Goal: Task Accomplishment & Management: Manage account settings

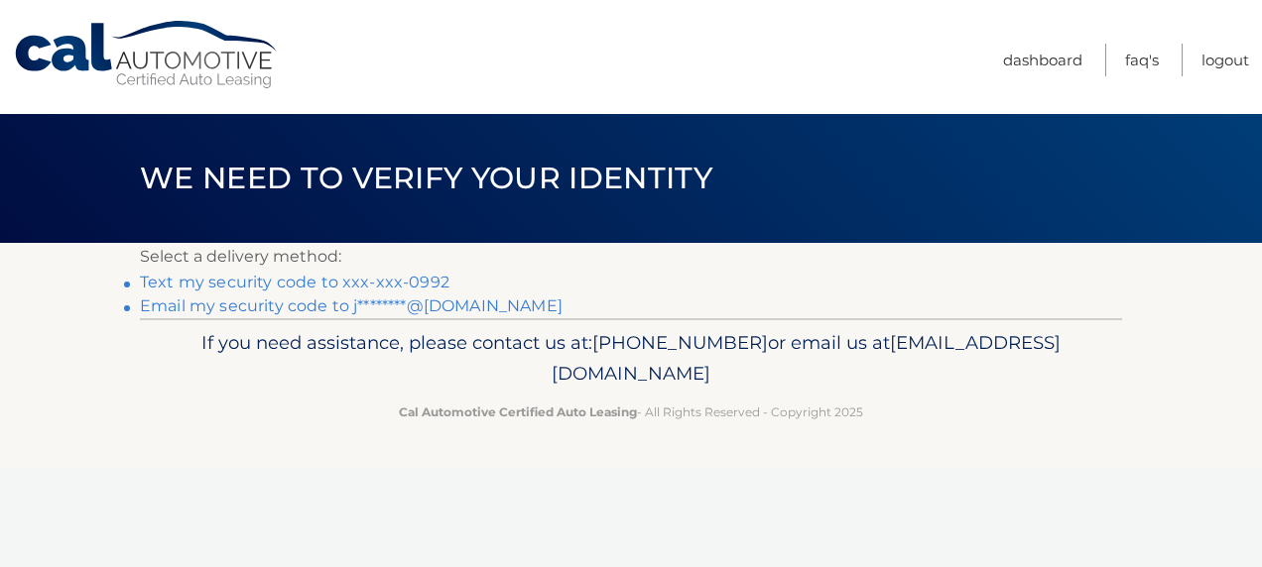
click at [289, 283] on link "Text my security code to xxx-xxx-0992" at bounding box center [294, 282] width 309 height 19
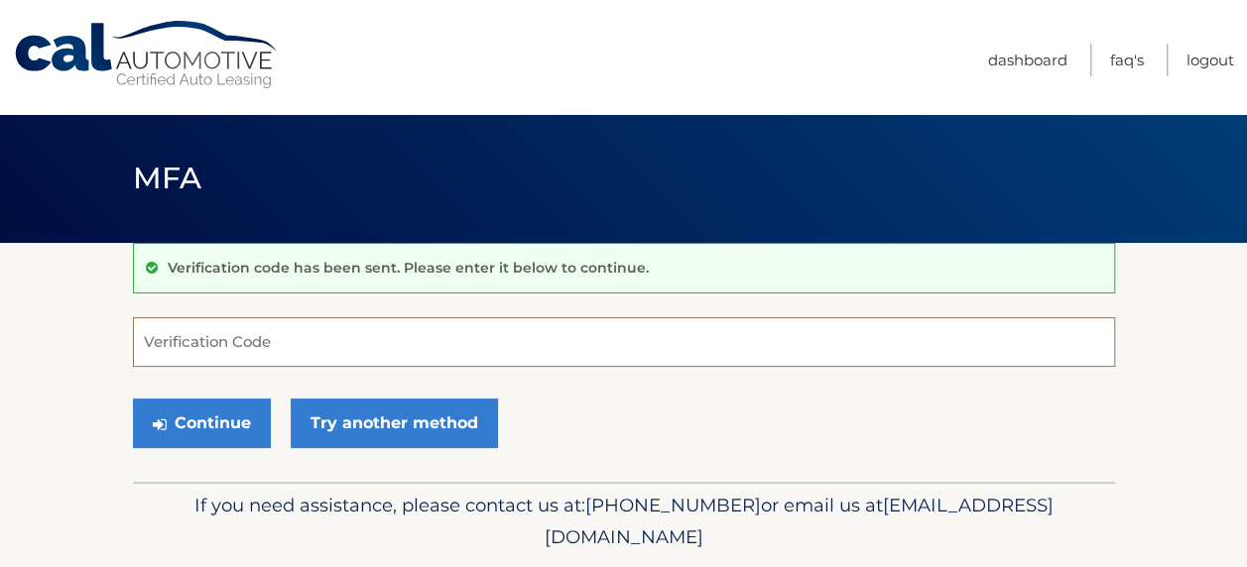
click at [323, 342] on input "Verification Code" at bounding box center [624, 342] width 982 height 50
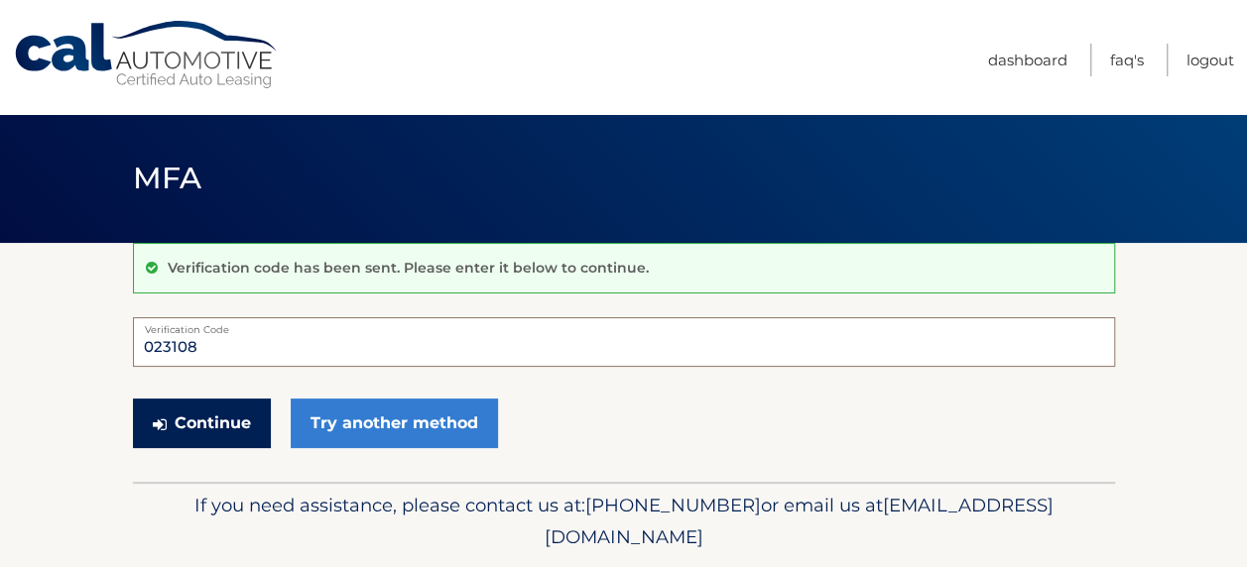
type input "023108"
click at [225, 415] on button "Continue" at bounding box center [202, 424] width 138 height 50
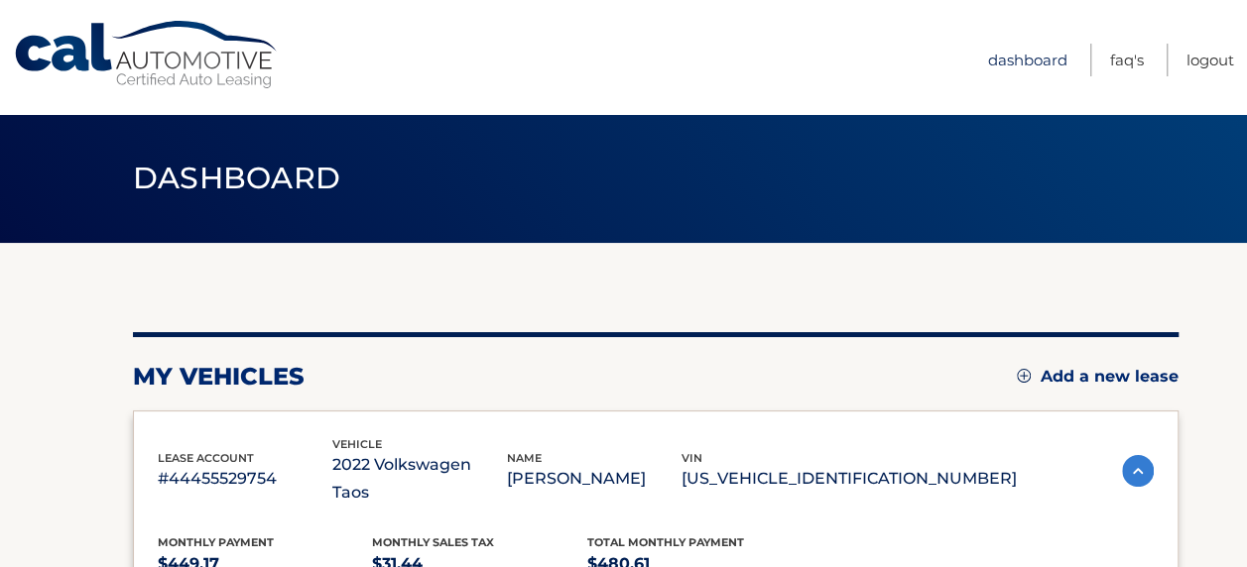
click at [1036, 62] on link "Dashboard" at bounding box center [1027, 60] width 79 height 33
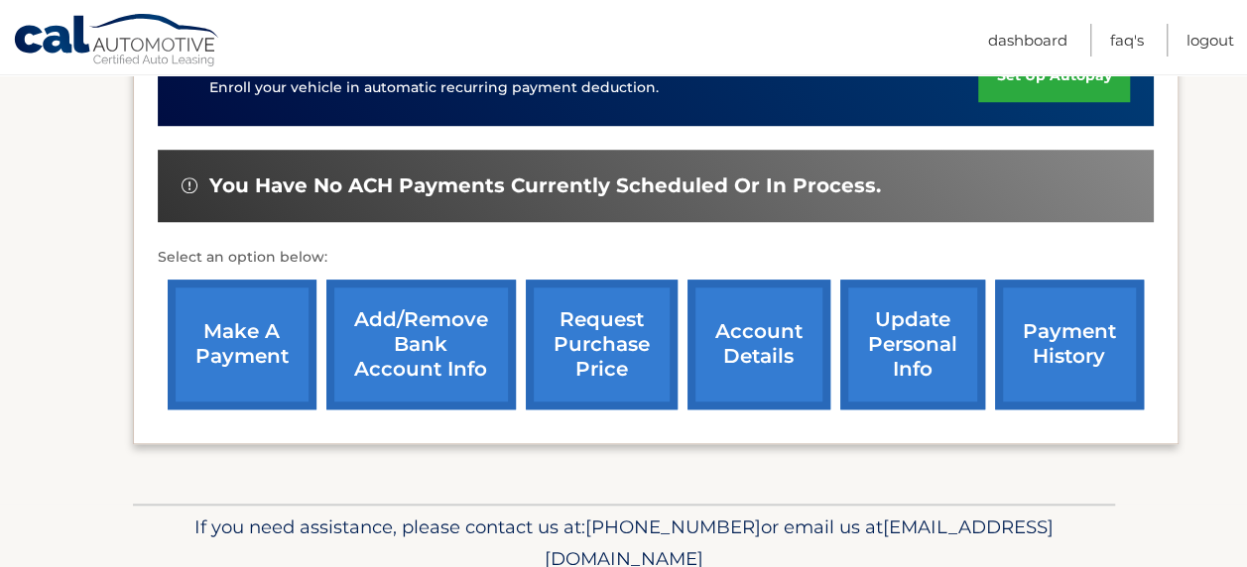
scroll to position [656, 0]
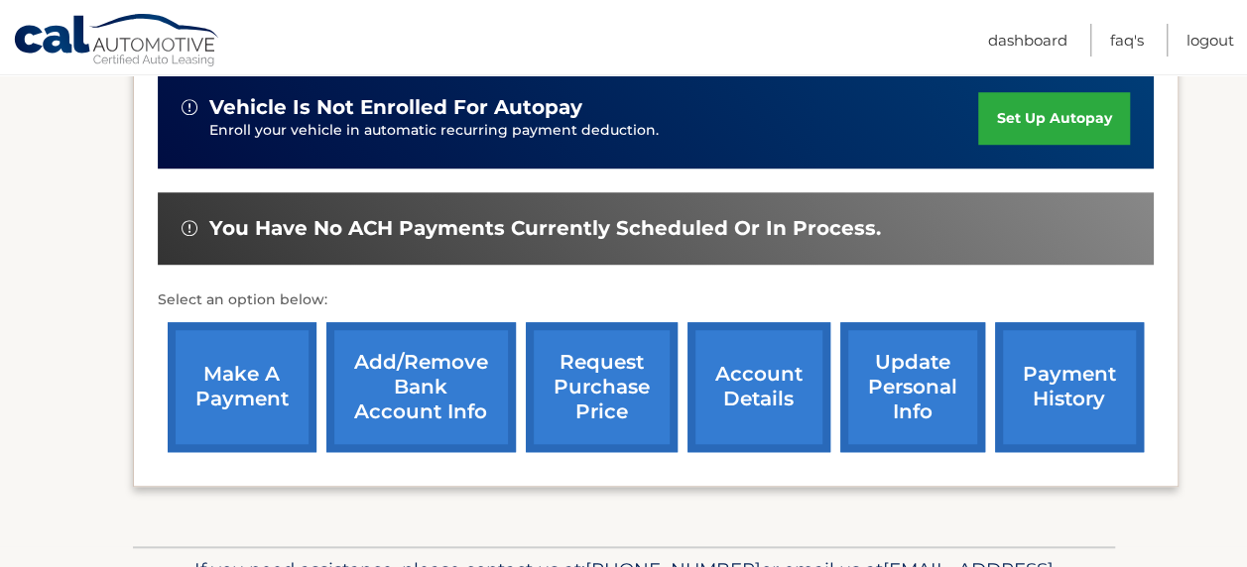
click at [771, 367] on link "account details" at bounding box center [758, 387] width 143 height 130
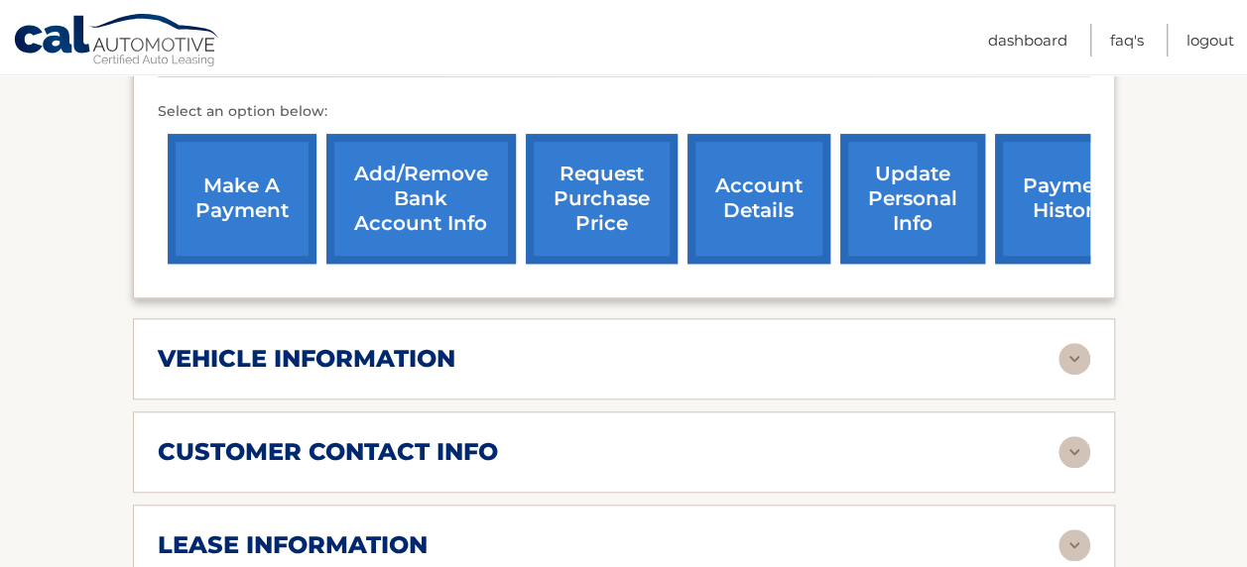
scroll to position [794, 0]
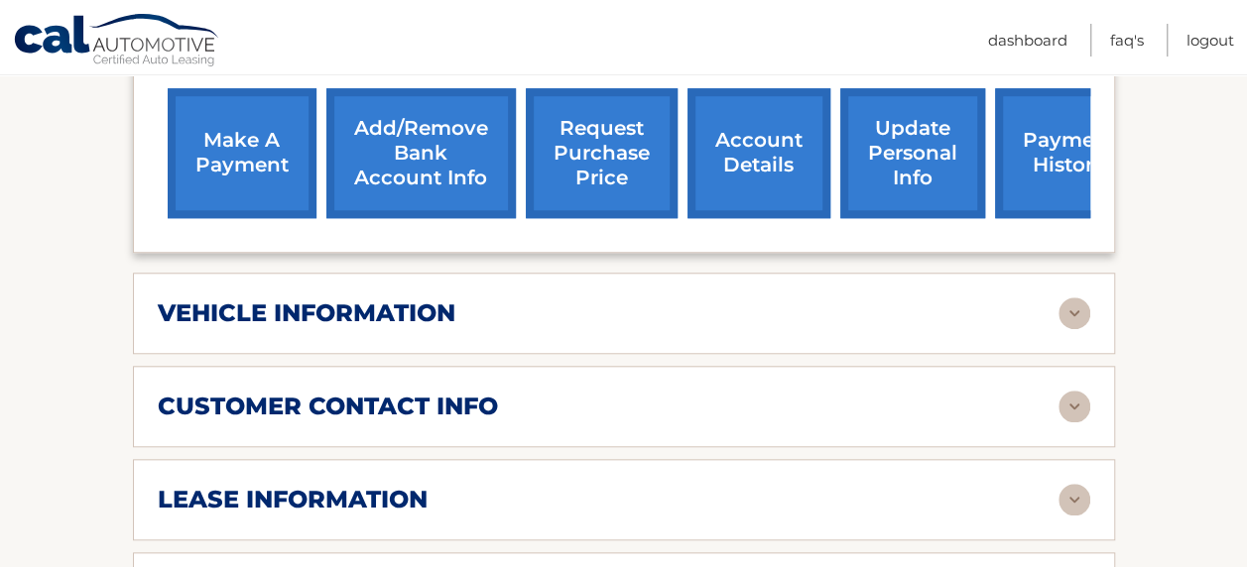
click at [1088, 298] on img at bounding box center [1074, 314] width 32 height 32
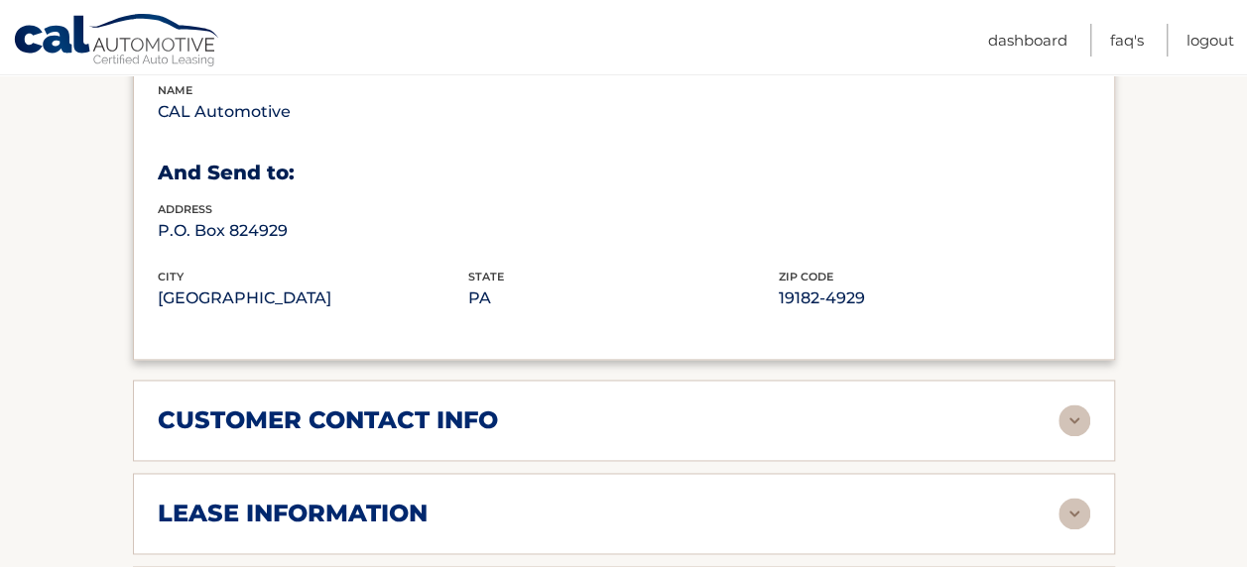
scroll to position [1290, 0]
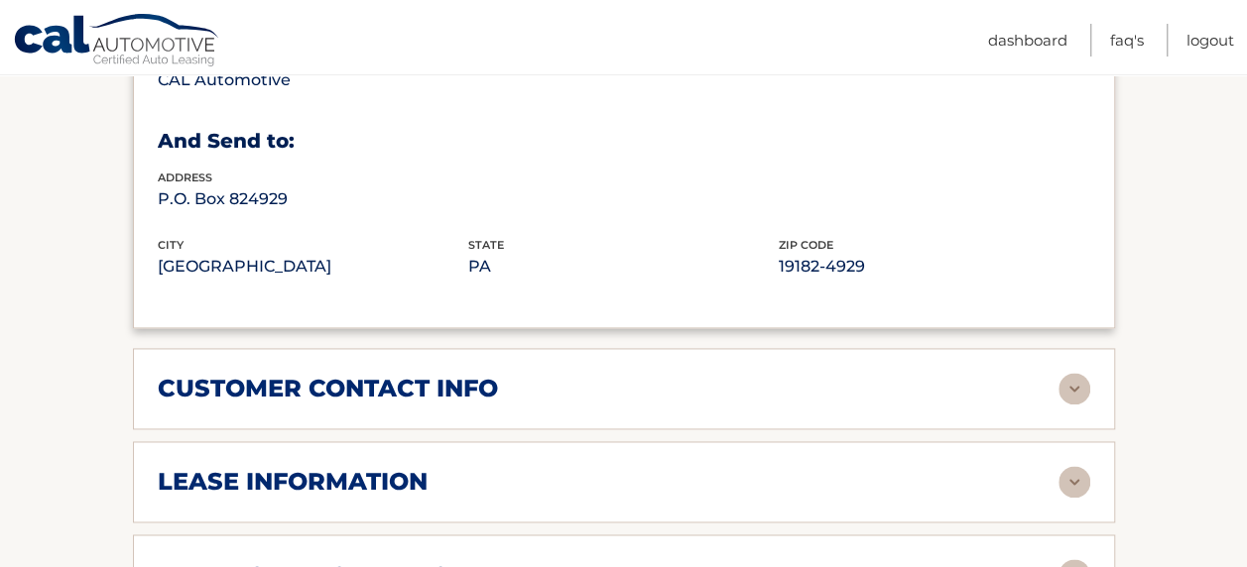
click at [1075, 373] on img at bounding box center [1074, 389] width 32 height 32
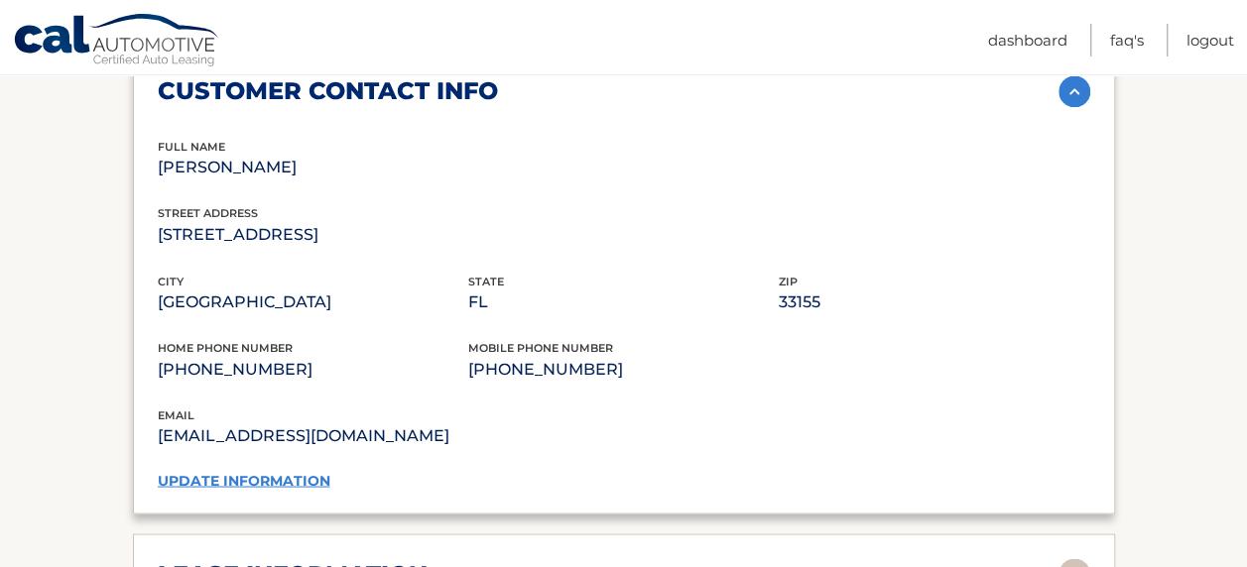
scroll to position [1686, 0]
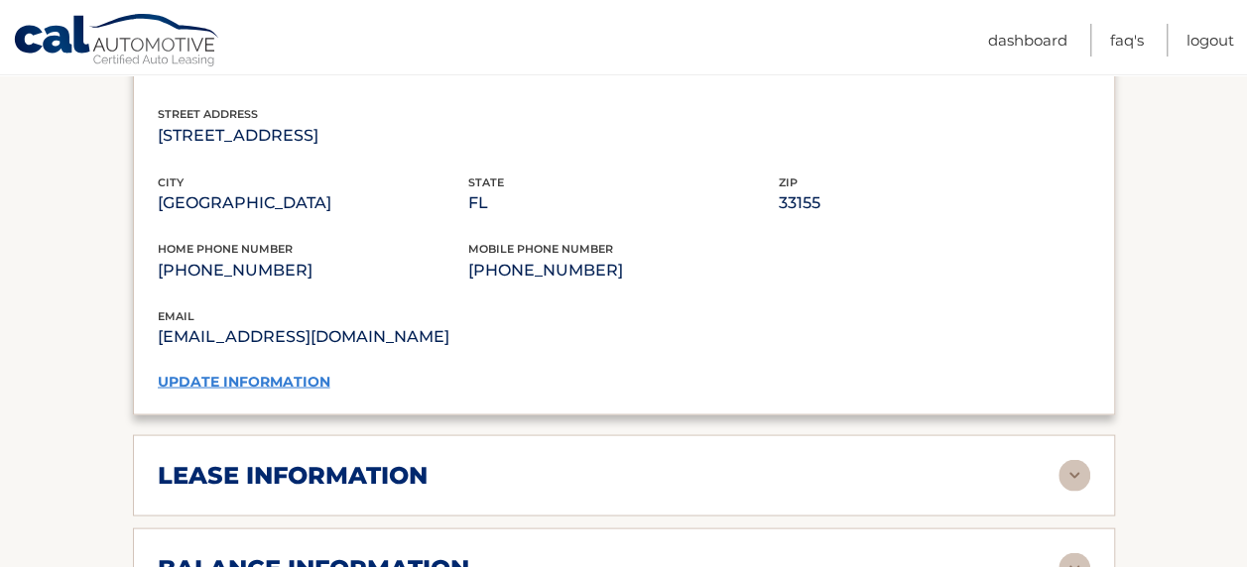
click at [1059, 459] on div "lease information" at bounding box center [624, 475] width 932 height 32
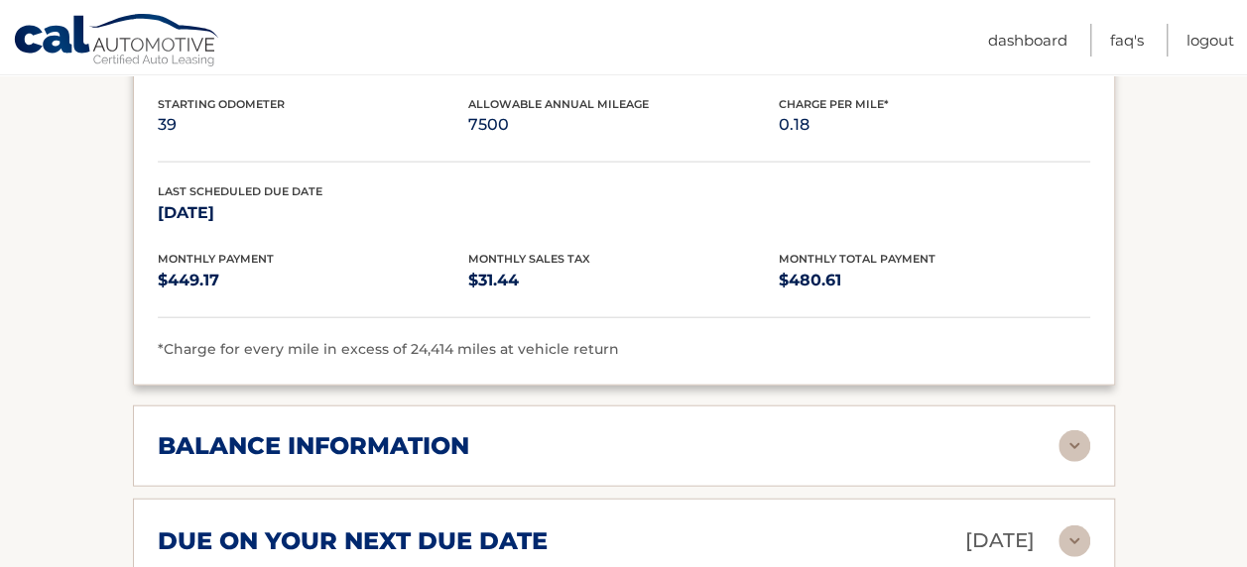
scroll to position [2182, 0]
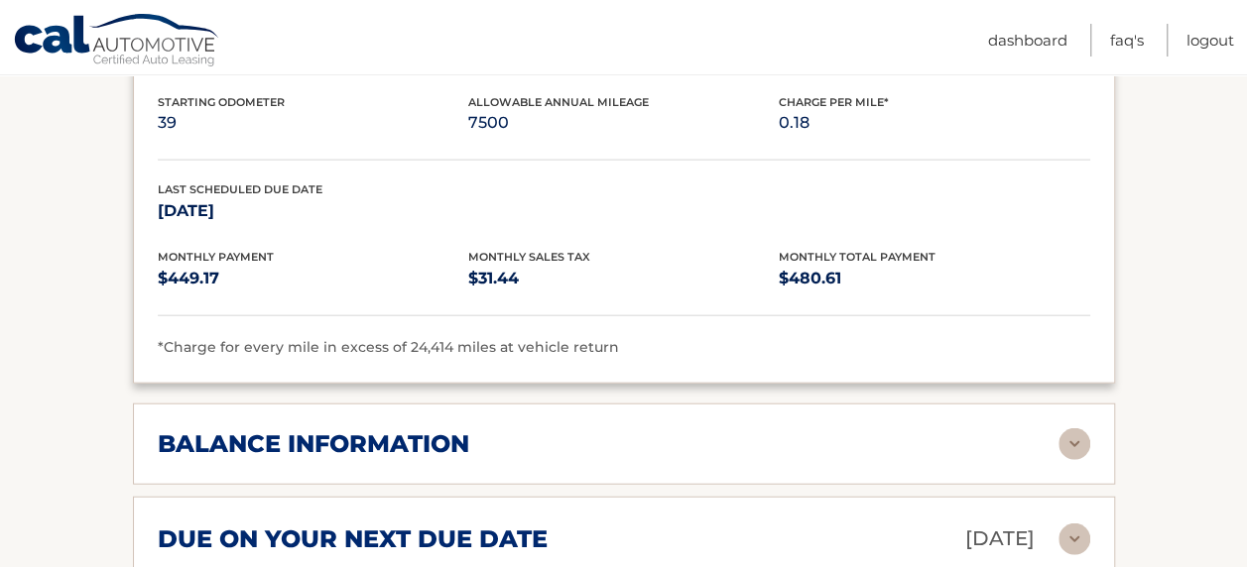
click at [1083, 429] on img at bounding box center [1074, 445] width 32 height 32
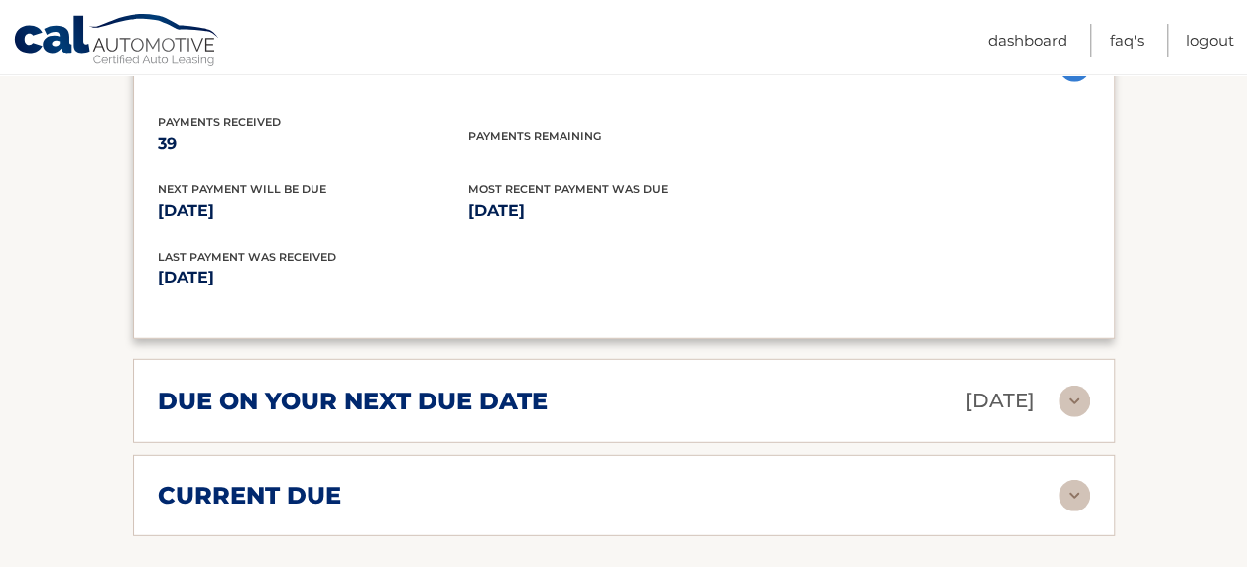
scroll to position [2579, 0]
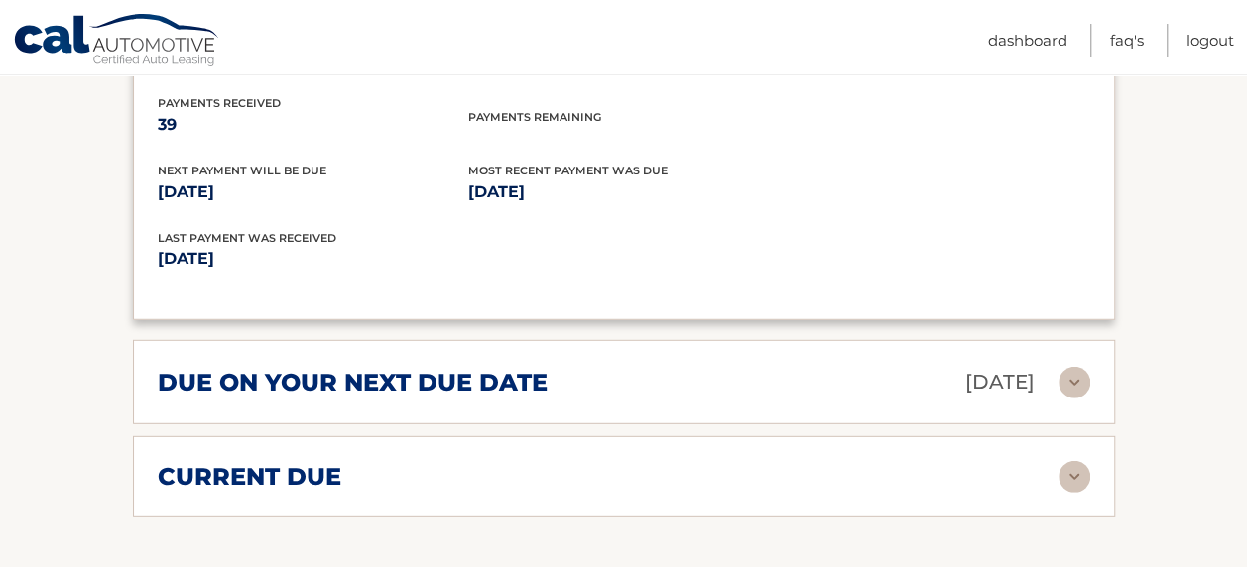
click at [1061, 367] on img at bounding box center [1074, 383] width 32 height 32
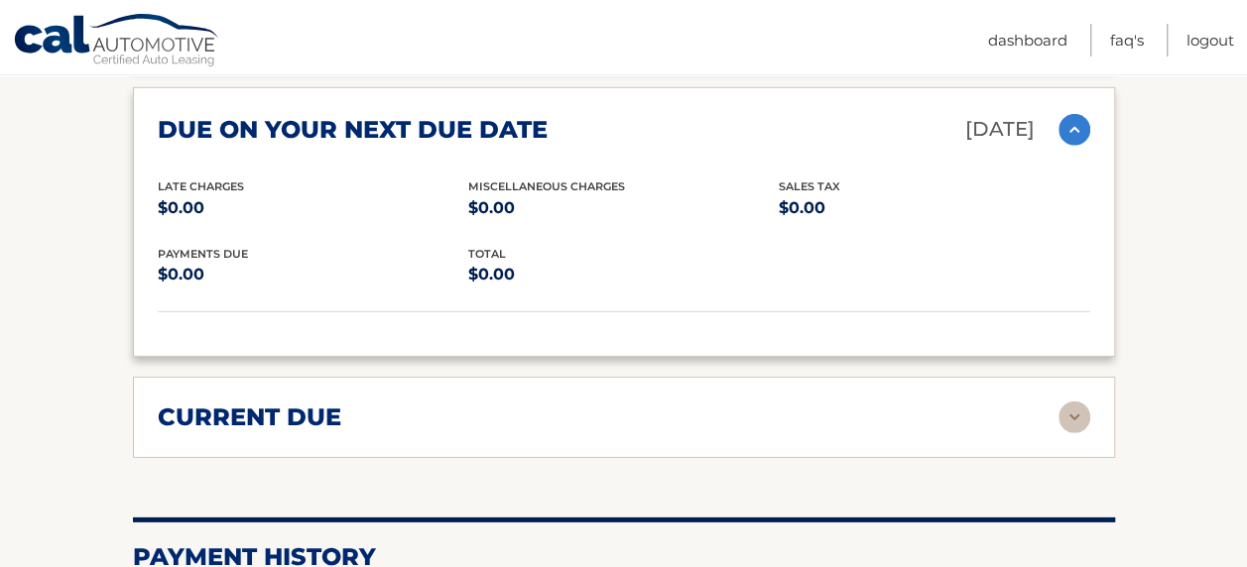
scroll to position [2877, 0]
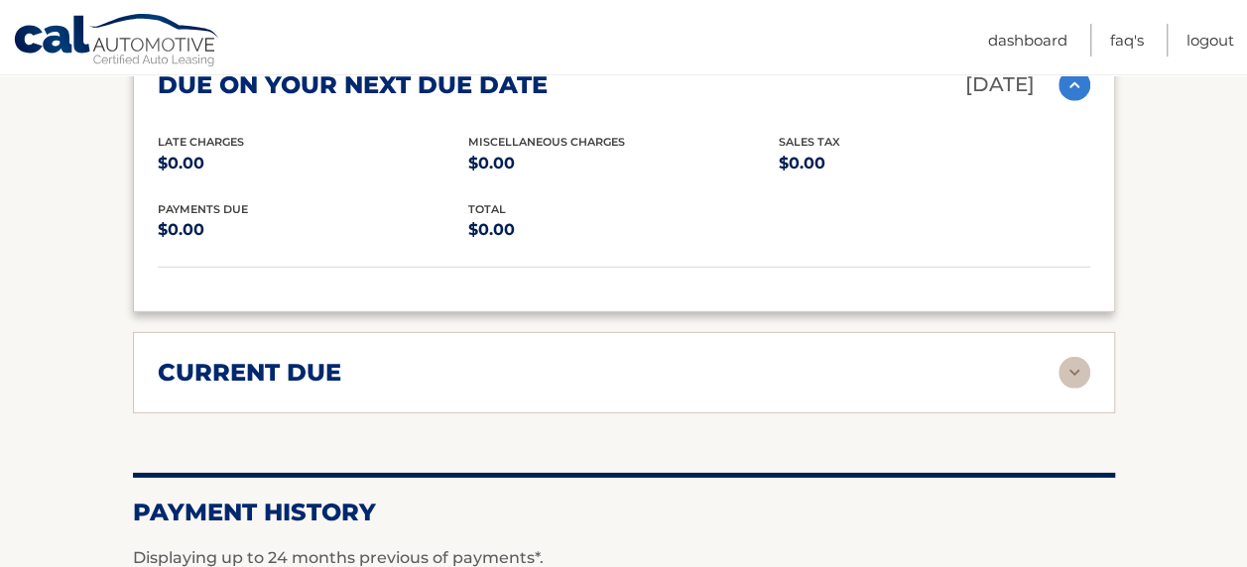
click at [1063, 357] on img at bounding box center [1074, 373] width 32 height 32
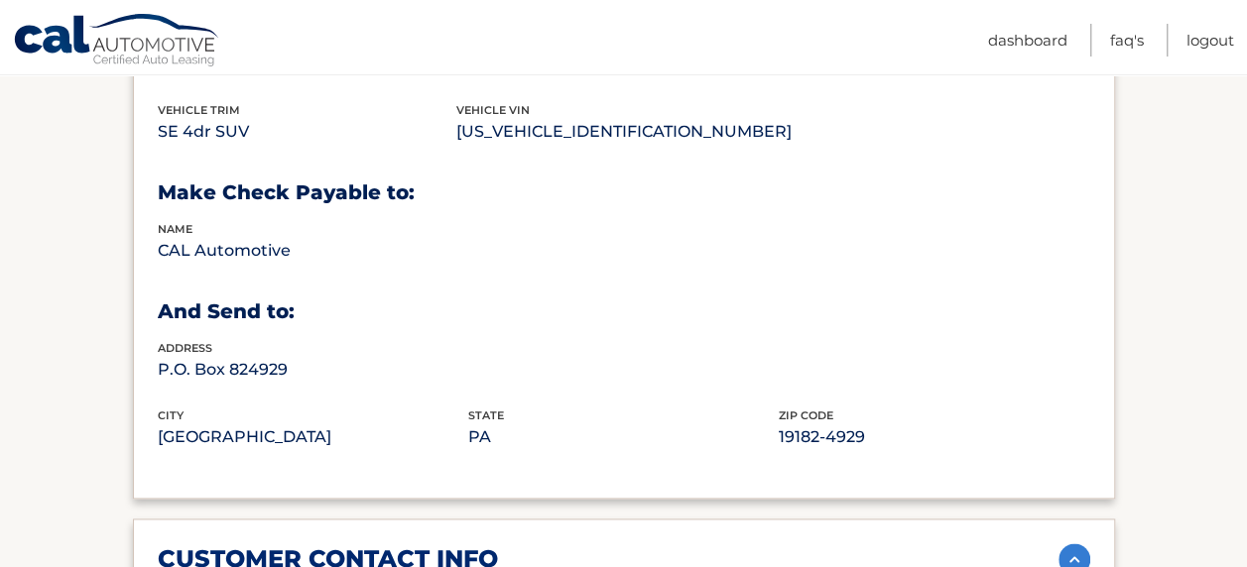
scroll to position [524, 0]
